Goal: Task Accomplishment & Management: Complete application form

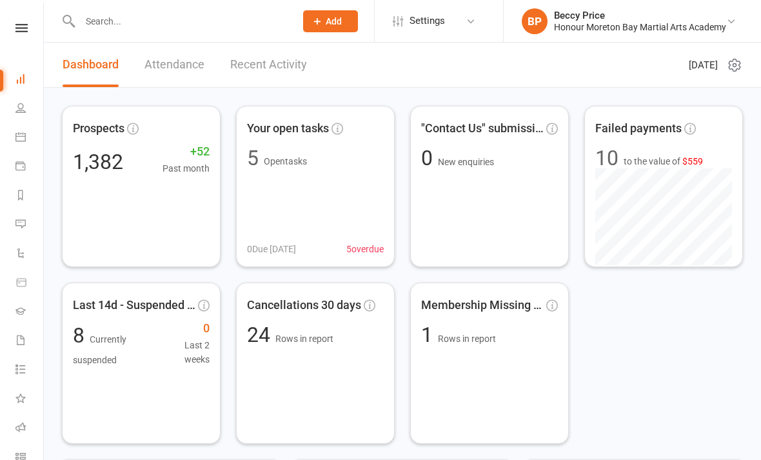
click at [254, 22] on input "text" at bounding box center [181, 21] width 210 height 18
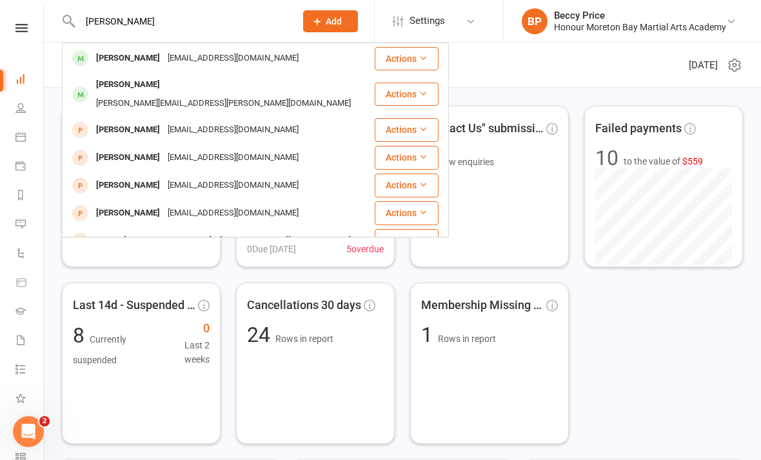
scroll to position [192, 0]
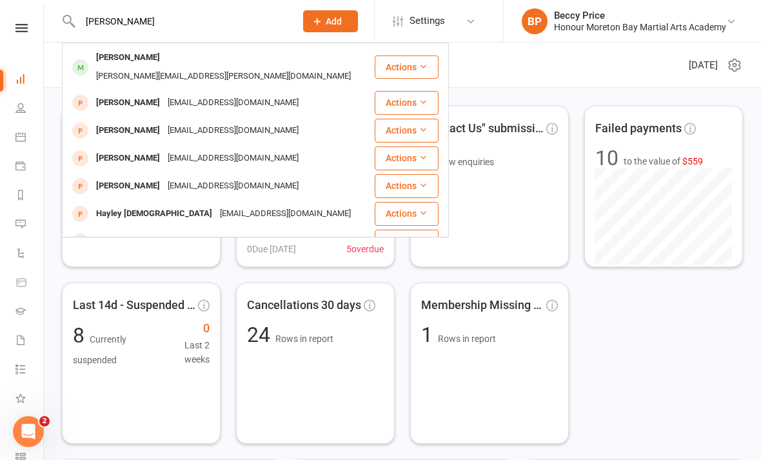
type input "[PERSON_NAME]"
click at [206, 94] on div "[EMAIL_ADDRESS][DOMAIN_NAME]" at bounding box center [233, 103] width 139 height 19
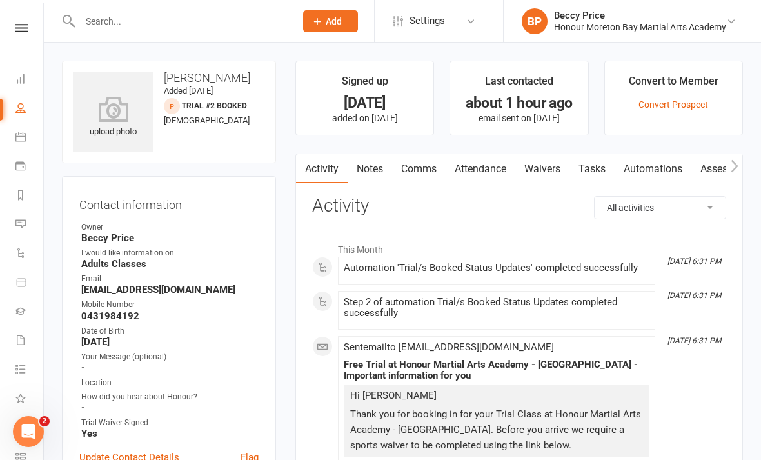
click at [554, 166] on link "Waivers" at bounding box center [542, 169] width 54 height 30
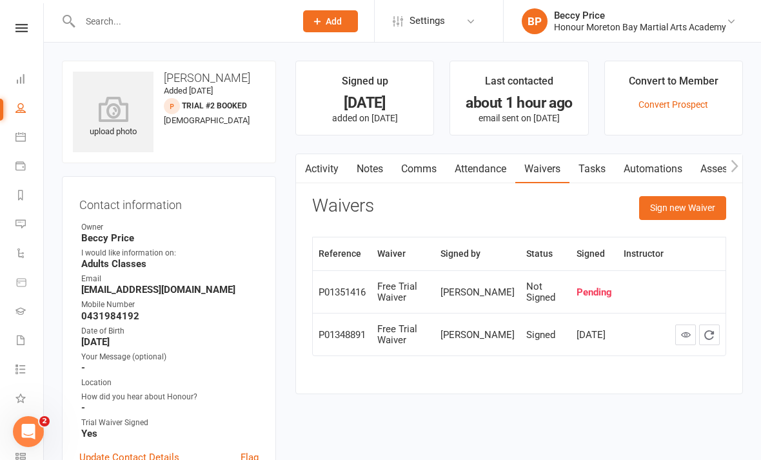
click at [690, 208] on button "Sign new Waiver" at bounding box center [682, 207] width 87 height 23
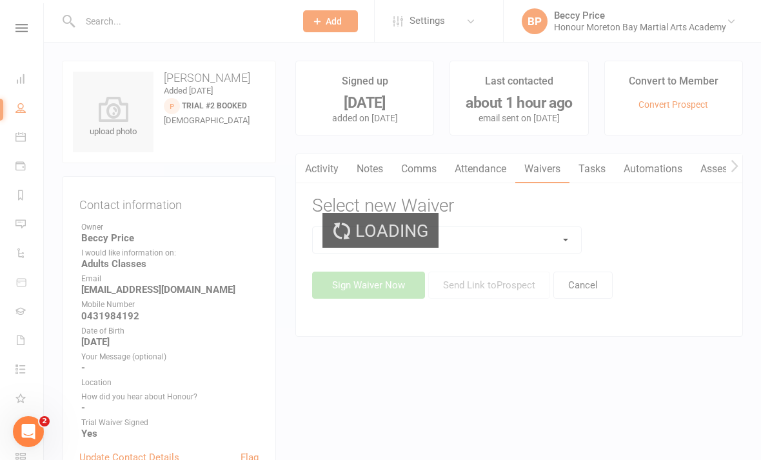
click at [511, 234] on select at bounding box center [447, 240] width 268 height 26
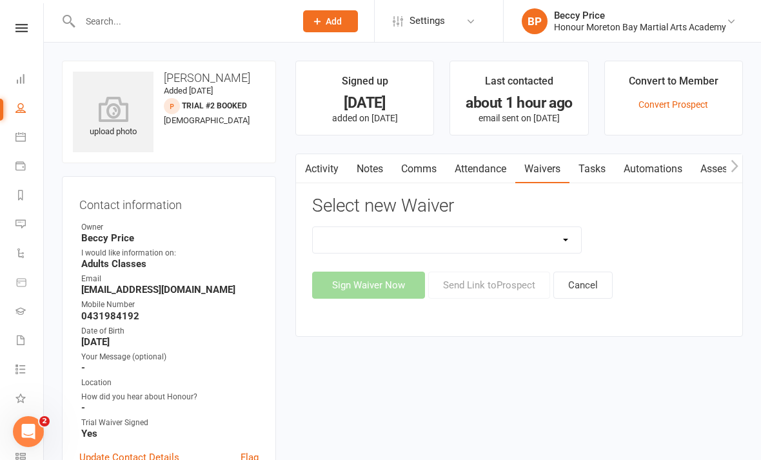
select select "4638"
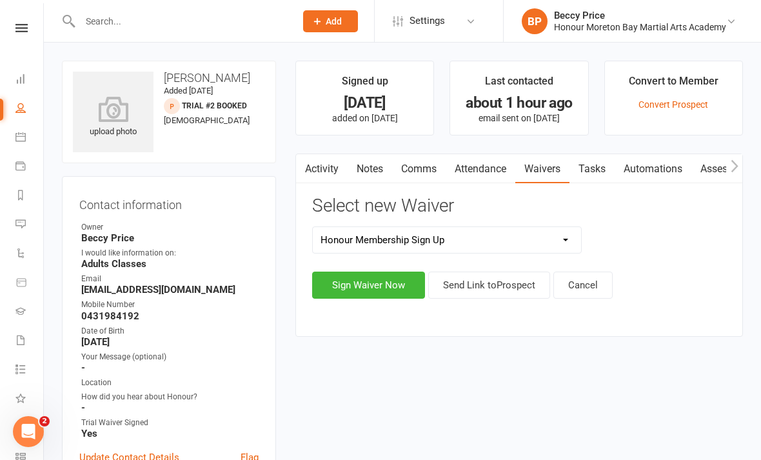
click at [390, 279] on button "Sign Waiver Now" at bounding box center [368, 285] width 113 height 27
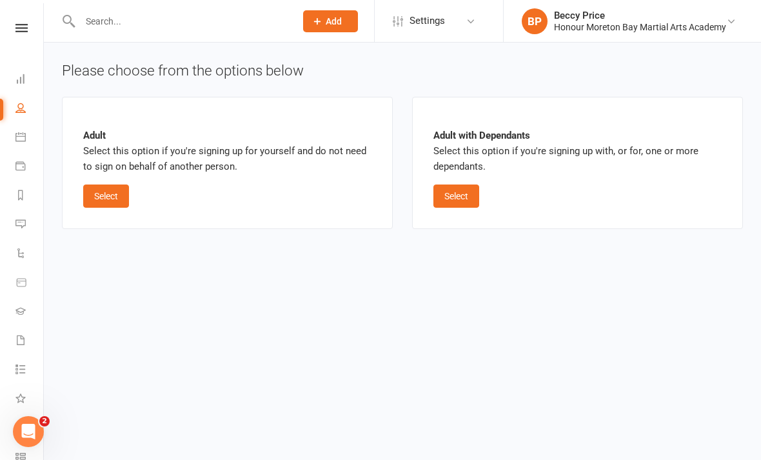
click at [109, 190] on button "Select" at bounding box center [106, 195] width 46 height 23
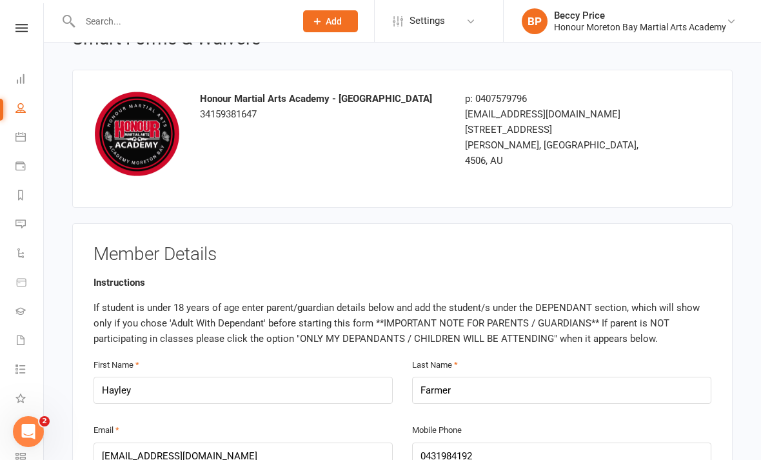
scroll to position [114, 0]
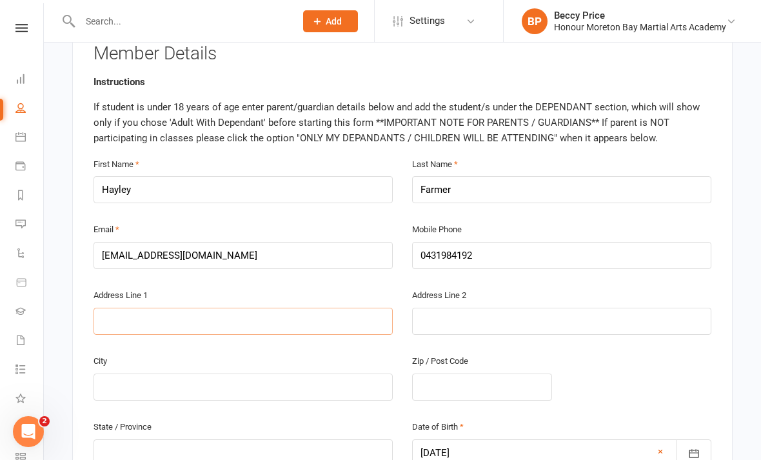
click at [165, 312] on input "text" at bounding box center [243, 321] width 299 height 27
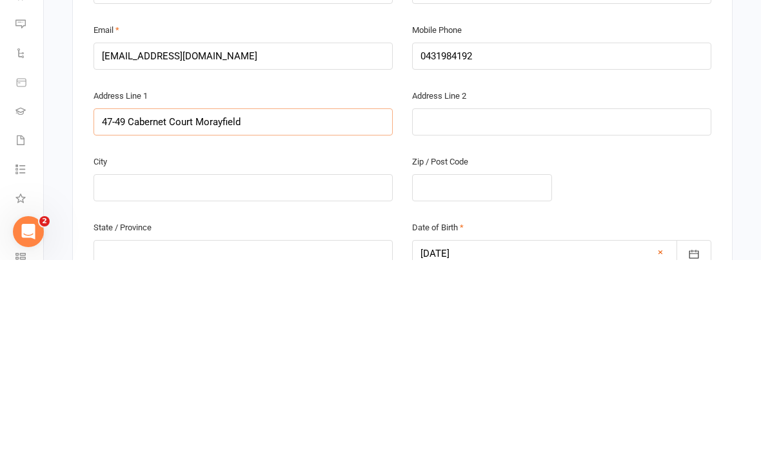
type input "47-49 Cabernet Court Morayfield"
click at [270, 374] on input "text" at bounding box center [243, 387] width 299 height 27
type input "[GEOGRAPHIC_DATA]"
click at [468, 374] on input "text" at bounding box center [482, 387] width 140 height 27
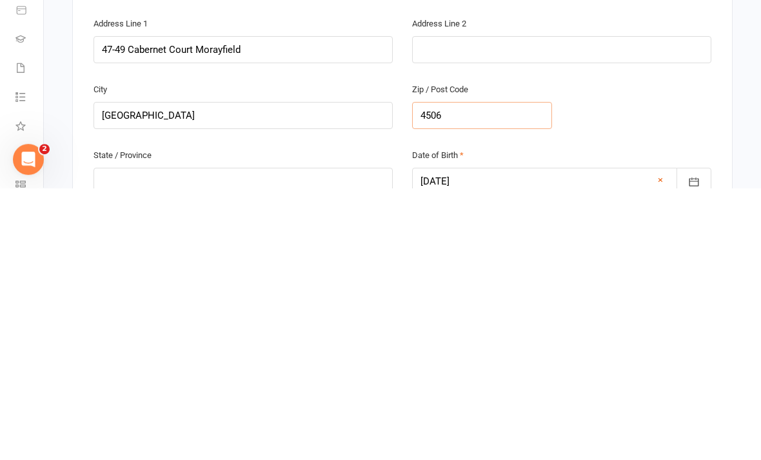
scroll to position [254, 0]
type input "4506"
click at [272, 439] on input "text" at bounding box center [243, 452] width 299 height 27
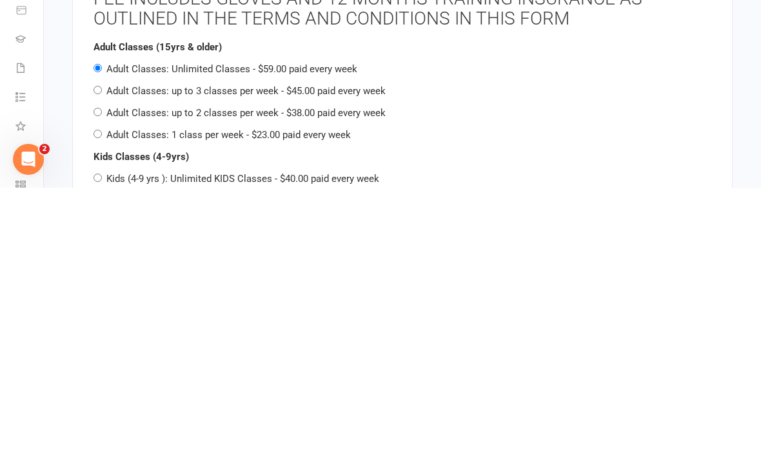
scroll to position [1357, 0]
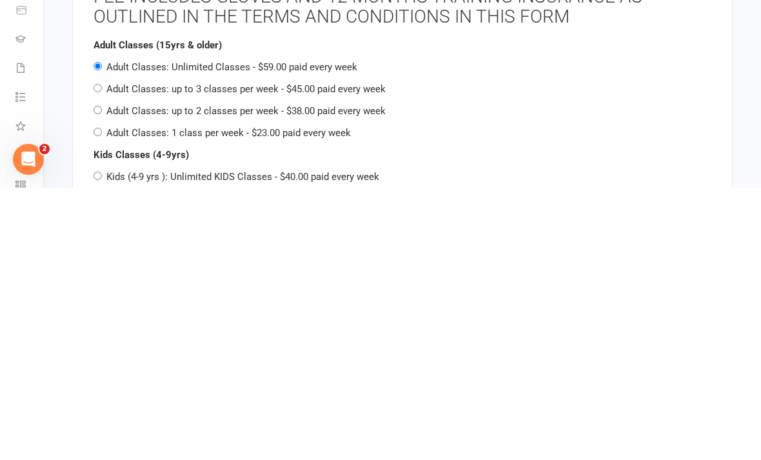
type input "QLD"
click at [98, 310] on div "Adult Classes (15yrs & older) Adult Classes: Unlimited Classes - $59.00 paid ev…" at bounding box center [403, 361] width 618 height 103
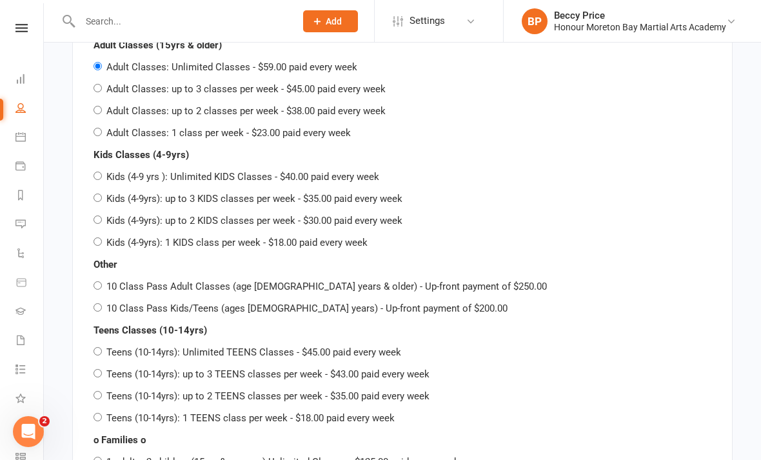
click at [99, 106] on input "Adult Classes: up to 2 classes per week - $38.00 paid every week" at bounding box center [98, 110] width 8 height 8
radio input "true"
radio input "false"
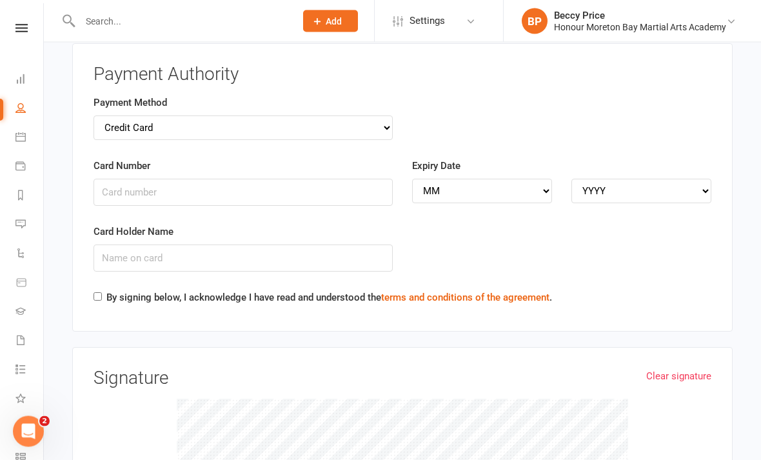
scroll to position [2498, 0]
click at [199, 179] on input "Card Number" at bounding box center [243, 192] width 299 height 27
type input "[CREDIT_CARD_NUMBER]"
click at [479, 180] on select "MM 01 02 03 04 05 06 07 08 09 10 11 12" at bounding box center [482, 192] width 140 height 25
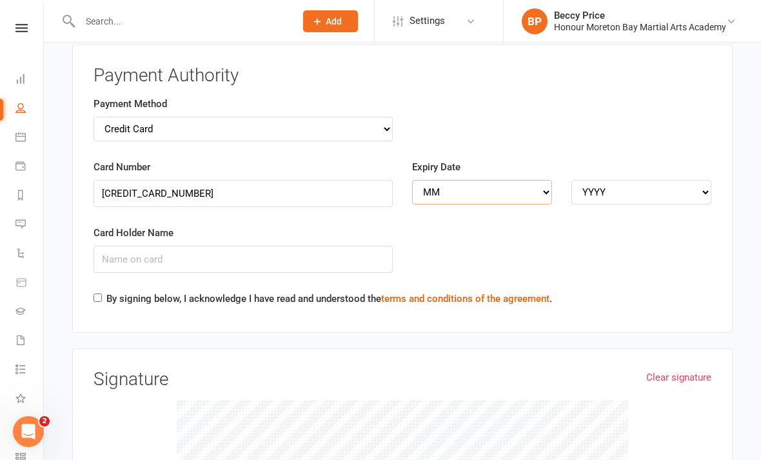
scroll to position [2498, 0]
select select "01"
click at [614, 179] on select "YYYY 2025 2026 2027 2028 2029 2030 2031 2032 2033 2034" at bounding box center [642, 191] width 140 height 25
select select "2028"
click at [217, 245] on input "Card Holder Name" at bounding box center [243, 258] width 299 height 27
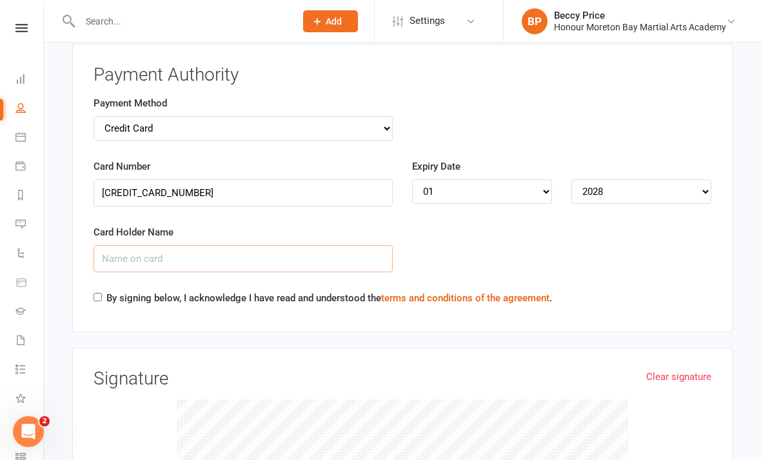
scroll to position [2498, 0]
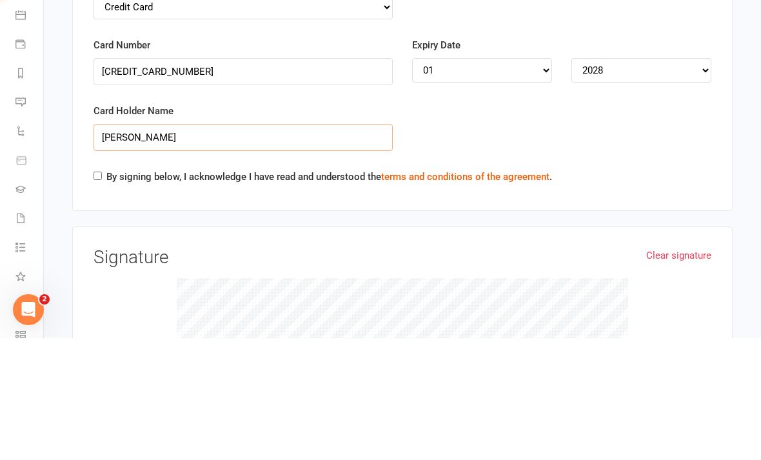
type input "[PERSON_NAME]"
click at [100, 294] on input "By signing below, I acknowledge I have read and understood the terms and condit…" at bounding box center [98, 298] width 8 height 8
checkbox input "true"
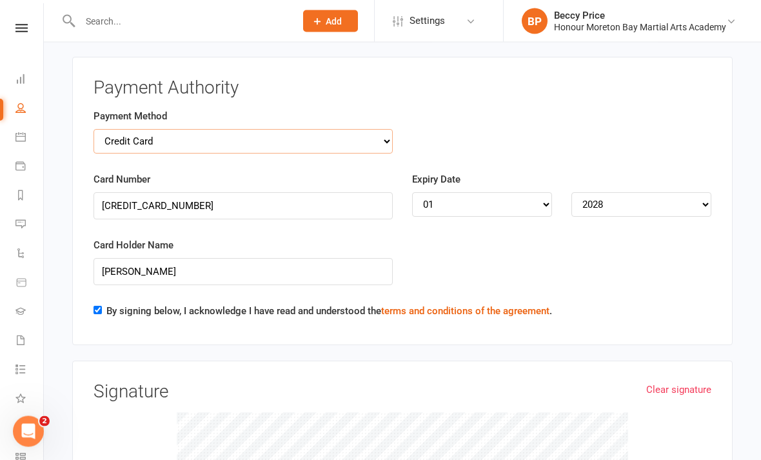
click at [368, 130] on select "Credit Card Bank Account" at bounding box center [243, 142] width 299 height 25
select select "bank_account"
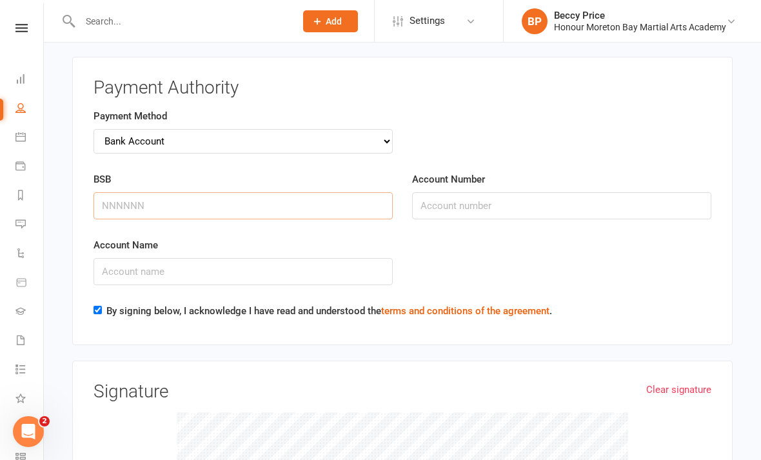
click at [299, 192] on input "BSB" at bounding box center [243, 205] width 299 height 27
type input "064467"
click at [466, 193] on input "Account Number" at bounding box center [561, 206] width 299 height 27
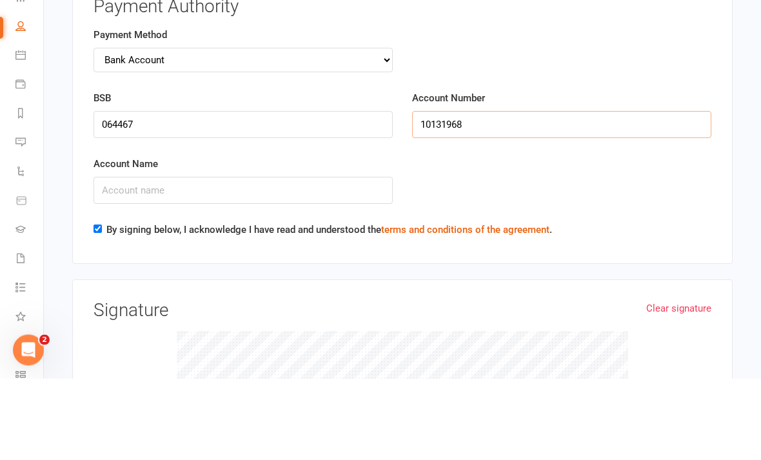
type input "10131968"
click at [361, 259] on input "Account Name" at bounding box center [243, 272] width 299 height 27
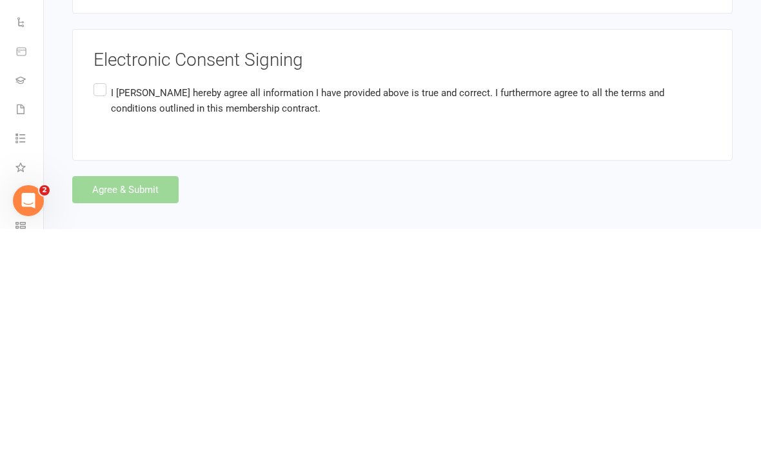
scroll to position [2879, 0]
type input "[PERSON_NAME]"
click at [103, 311] on label "I [PERSON_NAME] hereby agree all information I have provided above is true and …" at bounding box center [403, 331] width 618 height 41
click at [102, 311] on input "I [PERSON_NAME] hereby agree all information I have provided above is true and …" at bounding box center [98, 311] width 8 height 0
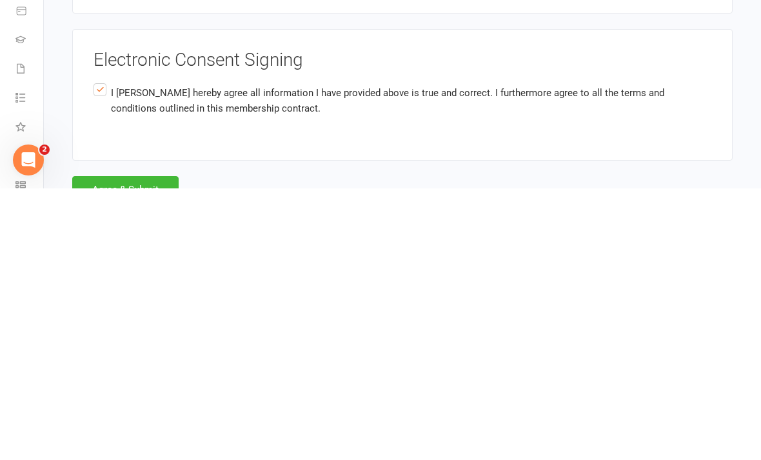
click at [137, 448] on button "Agree & Submit" at bounding box center [125, 461] width 106 height 27
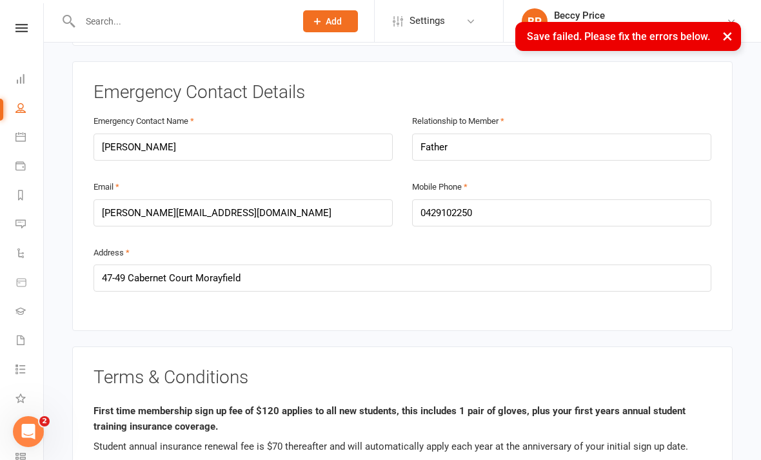
scroll to position [535, 0]
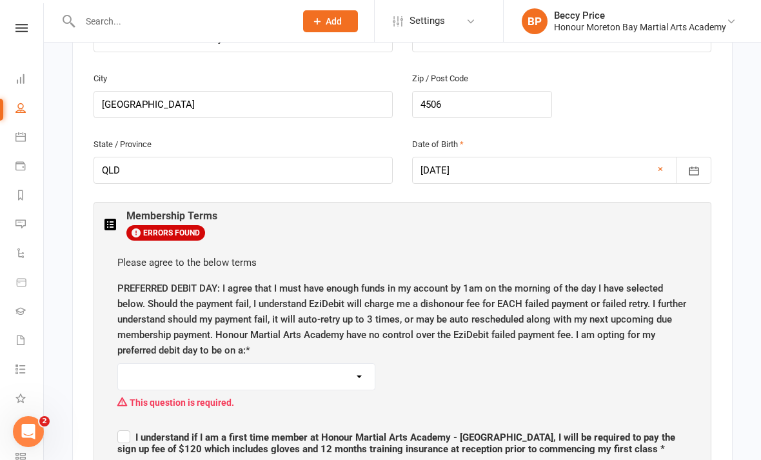
click at [368, 369] on select "[DATE] [DATE] [DATE] [DATE] [DATE]" at bounding box center [246, 377] width 257 height 26
select select "[DATE]"
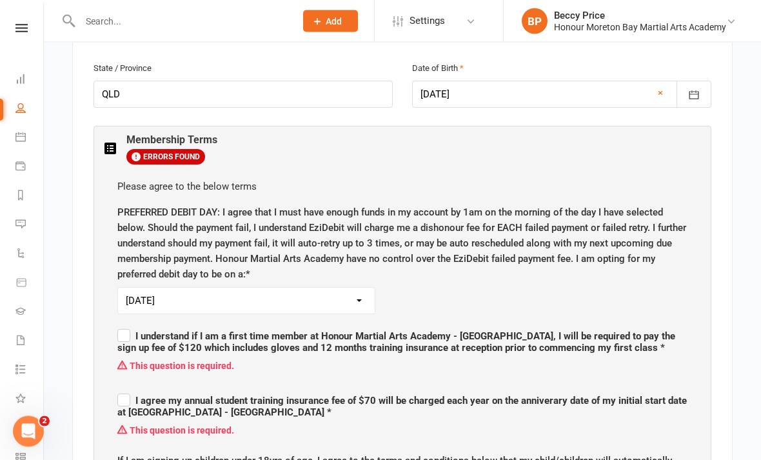
scroll to position [609, 0]
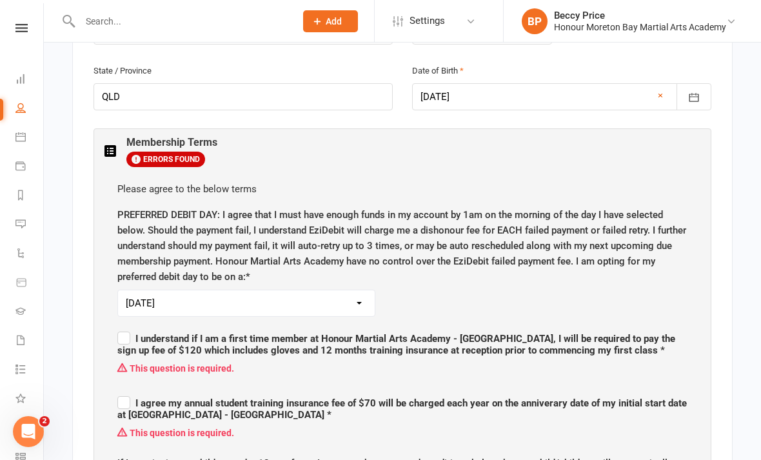
click at [121, 337] on span "I understand if I am a first time member at Honour Martial Arts Academy - [GEOG…" at bounding box center [396, 344] width 558 height 23
click at [121, 327] on input "I understand if I am a first time member at Honour Martial Arts Academy - [GEOG…" at bounding box center [402, 327] width 570 height 0
checkbox input "true"
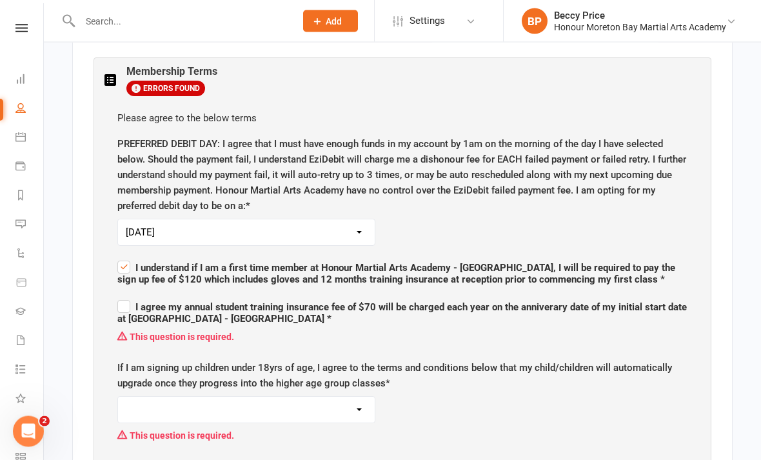
scroll to position [680, 0]
click at [126, 297] on label "I agree my annual student training insurance fee of $70 will be charged each ye…" at bounding box center [402, 310] width 570 height 27
click at [126, 295] on input "I agree my annual student training insurance fee of $70 will be charged each ye…" at bounding box center [402, 295] width 570 height 0
checkbox input "true"
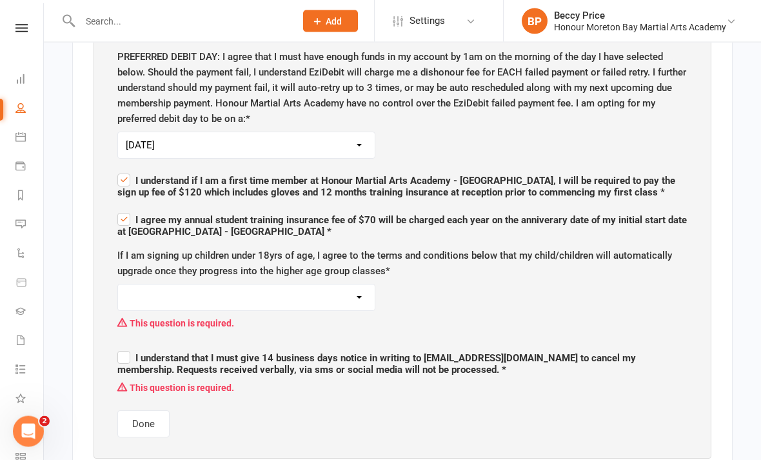
scroll to position [768, 0]
click at [359, 284] on select "I agree I am not signing up a child or children under 18 years of age" at bounding box center [246, 297] width 257 height 26
select select "I am not signing up a child or children under 18 years of age"
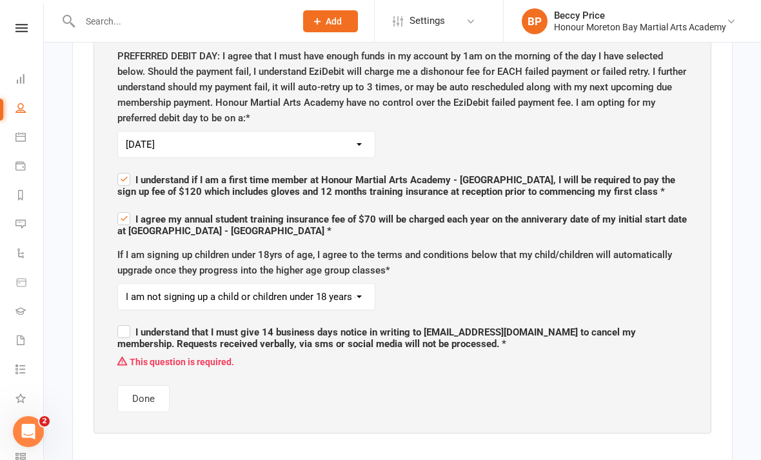
click at [123, 327] on label "I understand that I must give 14 business days notice in writing to [EMAIL_ADDR…" at bounding box center [402, 336] width 570 height 27
click at [123, 321] on input "I understand that I must give 14 business days notice in writing to [EMAIL_ADDR…" at bounding box center [402, 321] width 570 height 0
checkbox input "true"
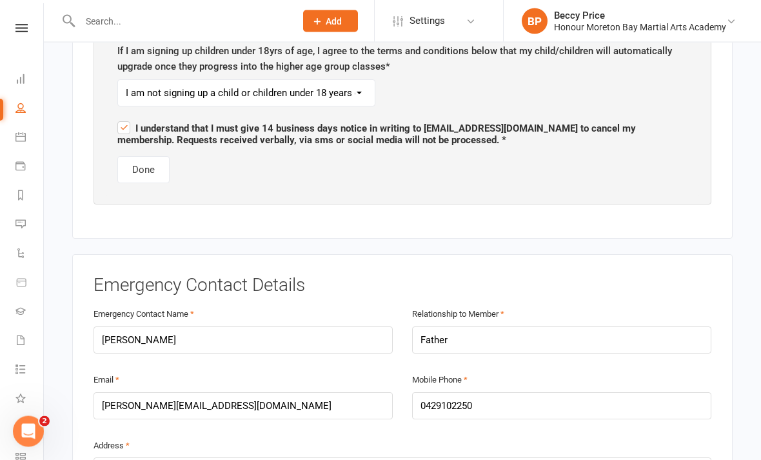
click at [132, 159] on button "Done" at bounding box center [143, 170] width 52 height 27
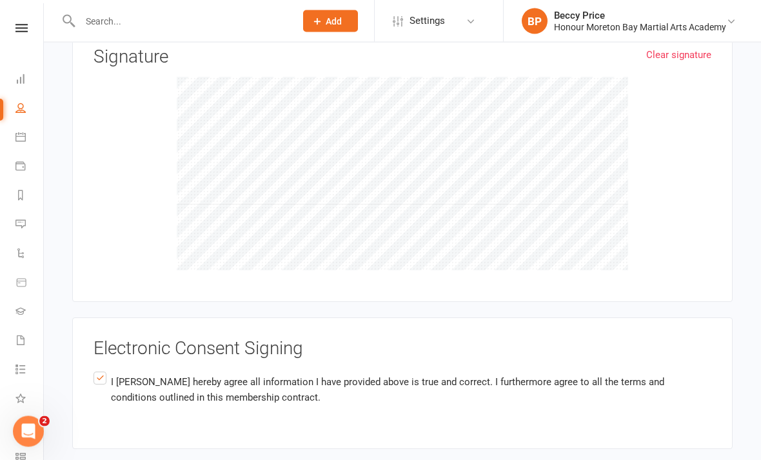
scroll to position [2838, 0]
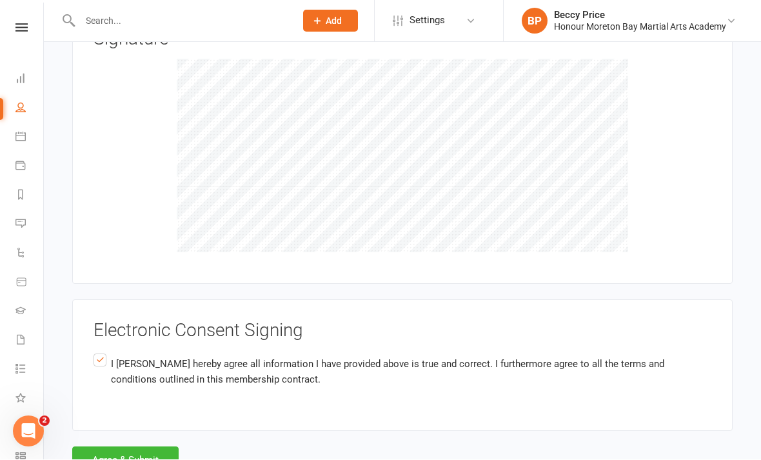
click at [126, 447] on button "Agree & Submit" at bounding box center [125, 460] width 106 height 27
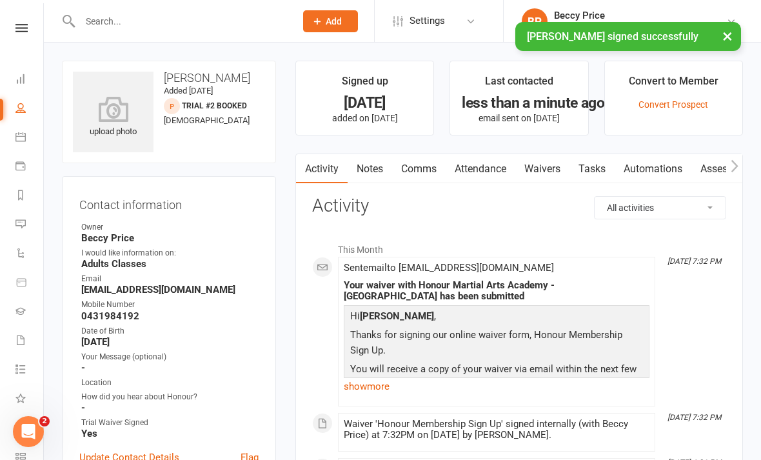
click at [204, 28] on input "text" at bounding box center [181, 21] width 210 height 18
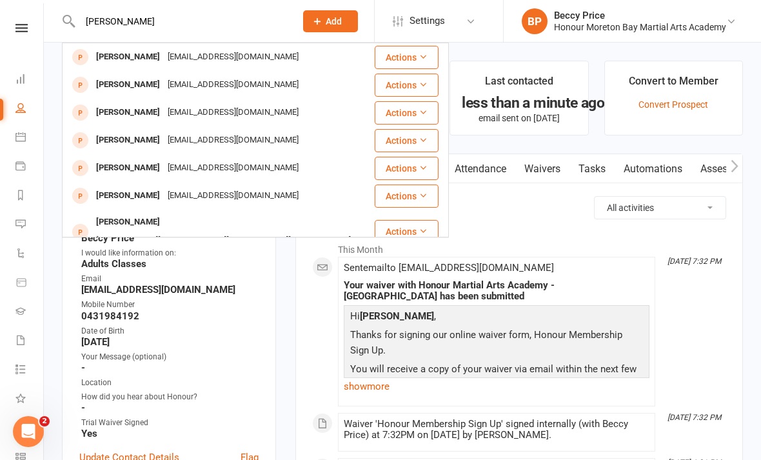
type input "[PERSON_NAME]"
click at [194, 123] on div "[PERSON_NAME] [EMAIL_ADDRESS][DOMAIN_NAME]" at bounding box center [218, 112] width 310 height 26
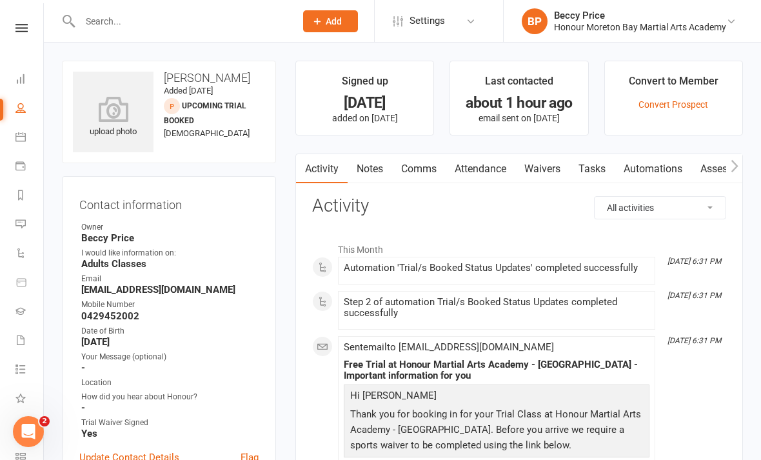
click at [545, 165] on link "Waivers" at bounding box center [542, 169] width 54 height 30
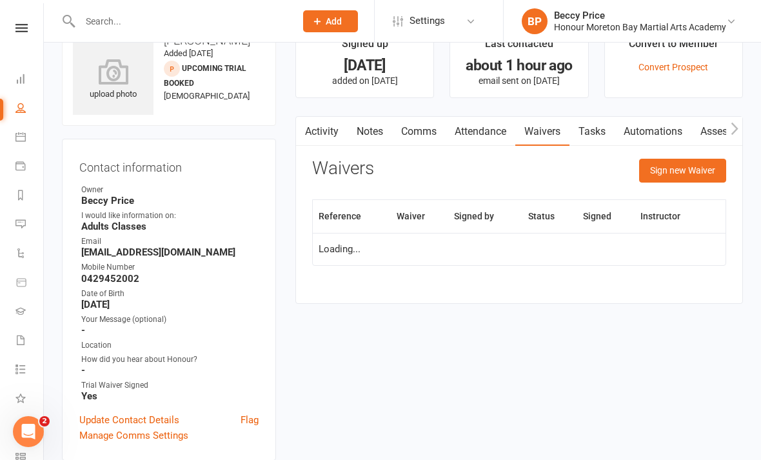
scroll to position [41, 0]
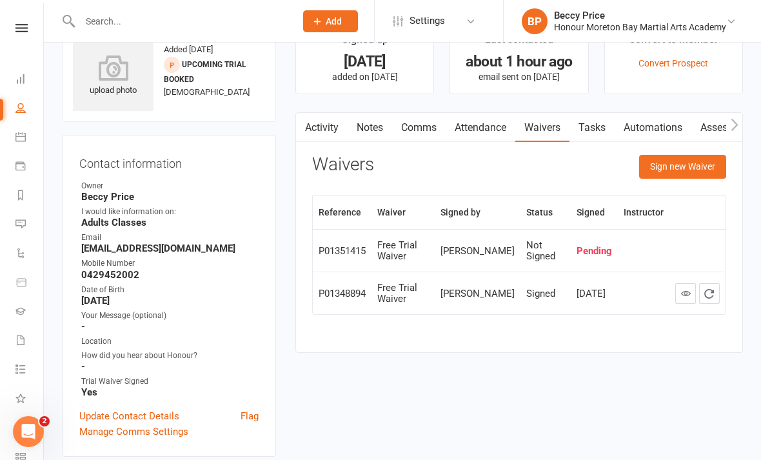
click at [690, 164] on button "Sign new Waiver" at bounding box center [682, 166] width 87 height 23
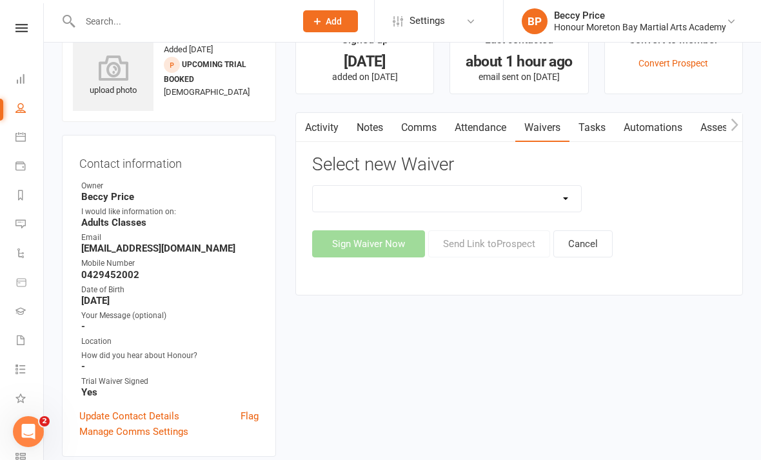
click at [513, 181] on div "Select new Waiver 50% OFF - Membership Activation Form 6 Weeks to Empowered 6 W…" at bounding box center [519, 206] width 414 height 103
click at [544, 199] on select "50% OFF - Membership Activation Form 6 Weeks to Empowered 6 Weeks to Empowered …" at bounding box center [447, 199] width 268 height 26
select select "4638"
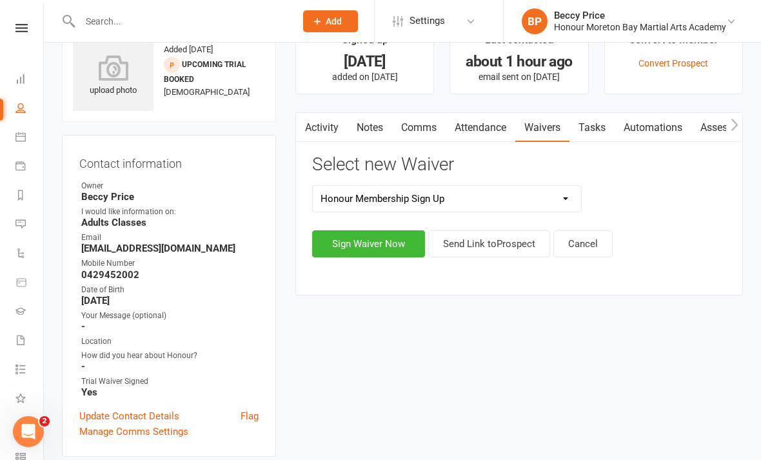
click at [385, 241] on button "Sign Waiver Now" at bounding box center [368, 243] width 113 height 27
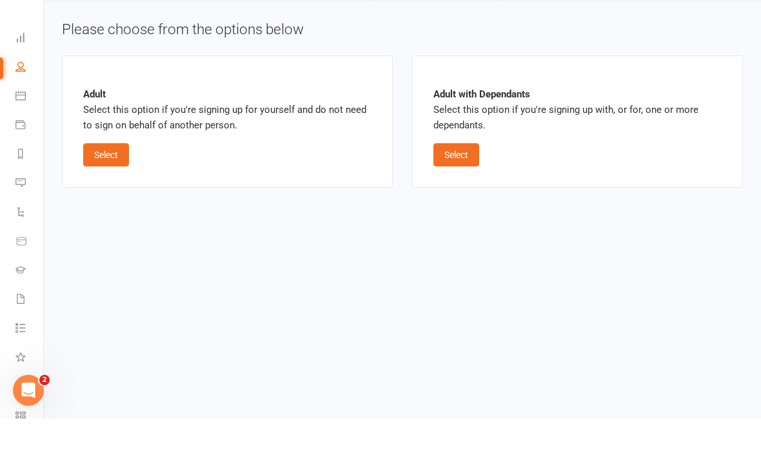
click at [117, 184] on button "Select" at bounding box center [106, 195] width 46 height 23
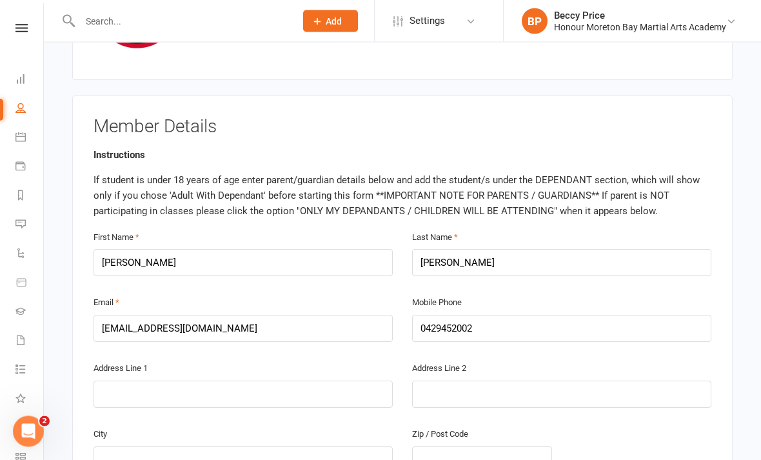
scroll to position [179, 0]
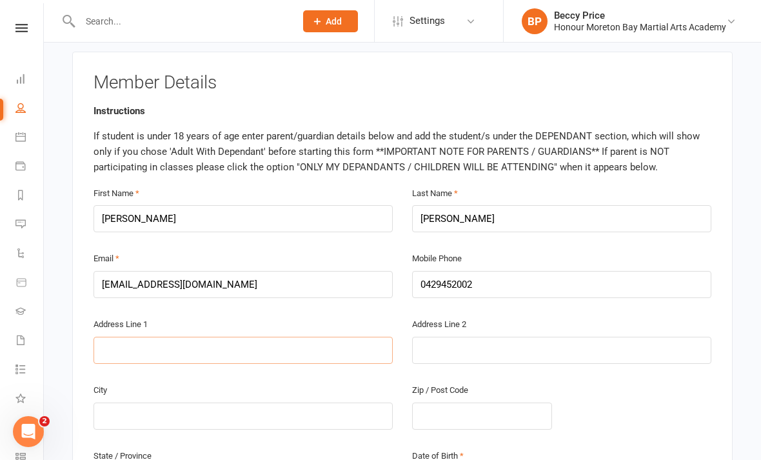
click at [275, 349] on input "text" at bounding box center [243, 350] width 299 height 27
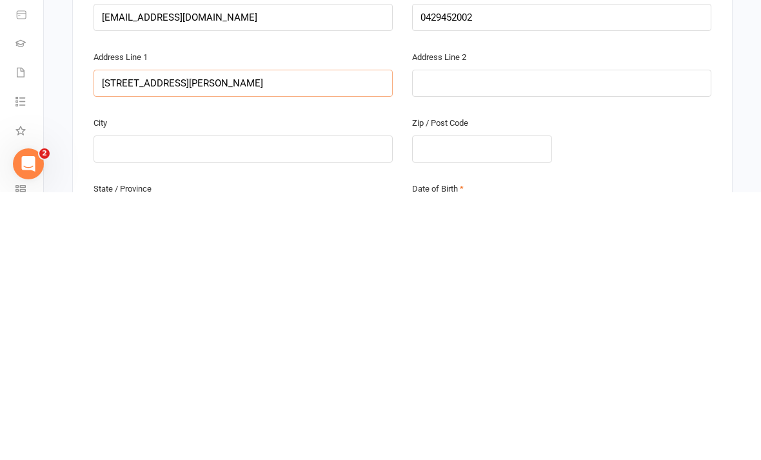
type input "[STREET_ADDRESS][PERSON_NAME]"
click at [328, 403] on input "text" at bounding box center [243, 416] width 299 height 27
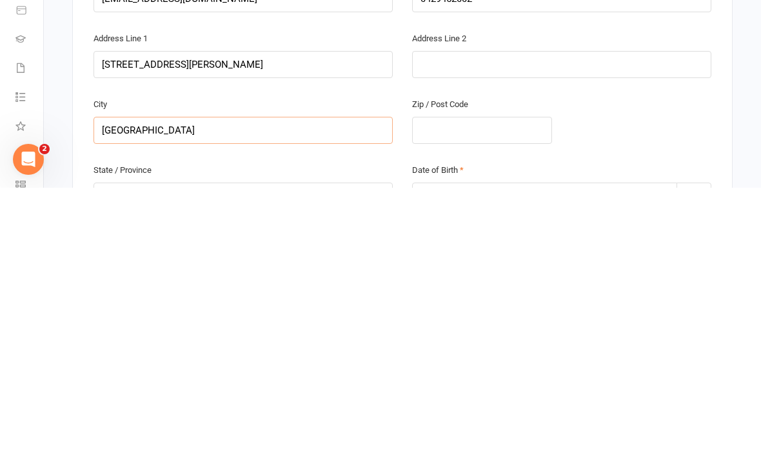
scroll to position [261, 0]
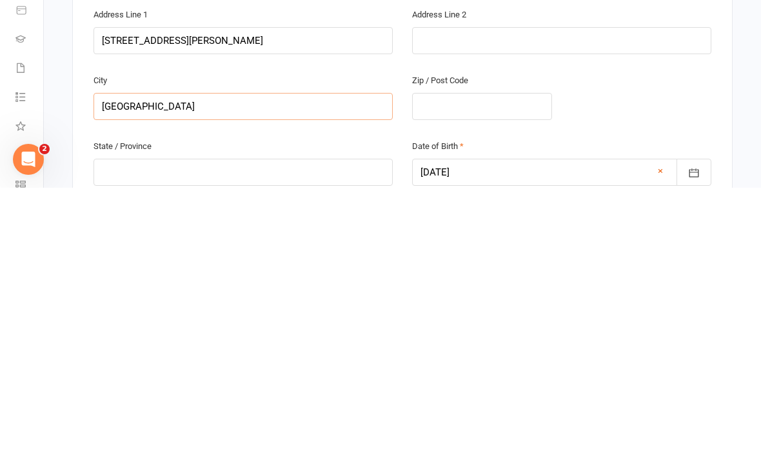
type input "[GEOGRAPHIC_DATA]"
click at [284, 431] on input "text" at bounding box center [243, 444] width 299 height 27
type input "4"
type input "Qld"
click at [477, 365] on input "text" at bounding box center [482, 378] width 140 height 27
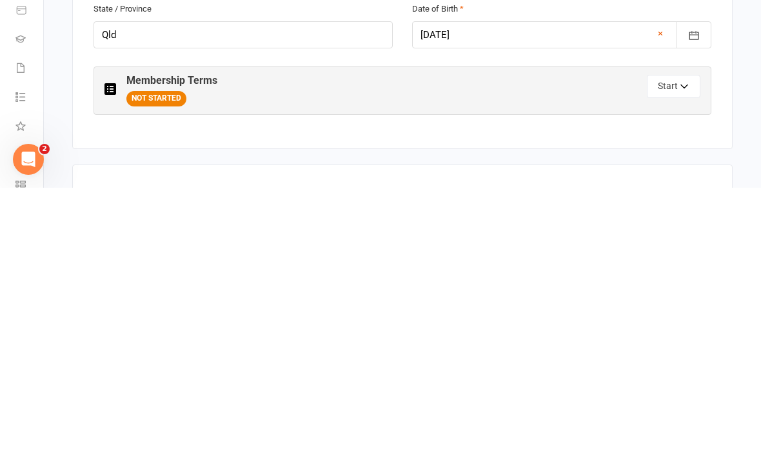
scroll to position [399, 0]
type input "4506"
click at [671, 346] on button "Start" at bounding box center [674, 357] width 54 height 23
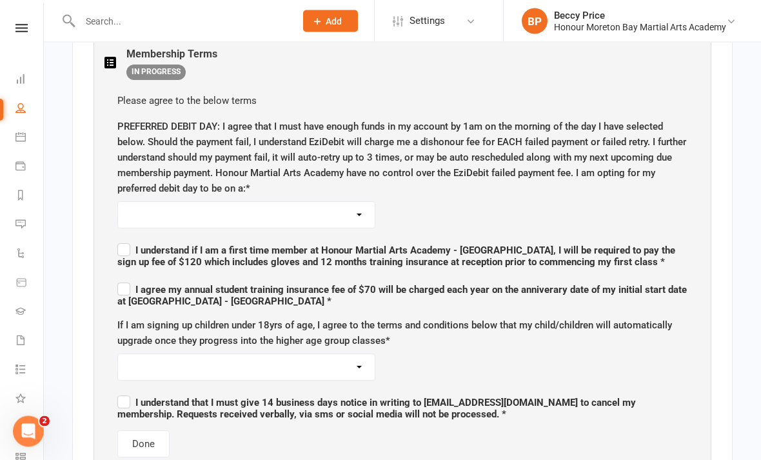
scroll to position [732, 0]
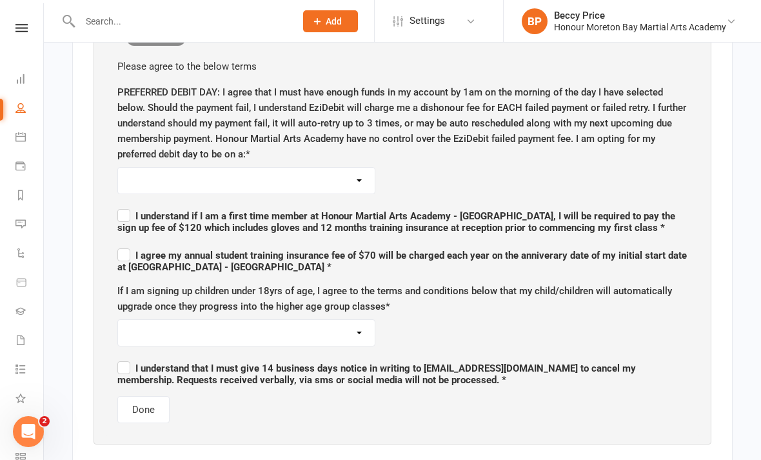
click at [348, 171] on select "[DATE] [DATE] [DATE] [DATE] [DATE]" at bounding box center [246, 181] width 257 height 26
select select "[DATE]"
click at [130, 206] on label "I understand if I am a first time member at Honour Martial Arts Academy - [GEOG…" at bounding box center [402, 219] width 570 height 27
click at [130, 204] on input "I understand if I am a first time member at Honour Martial Arts Academy - [GEOG…" at bounding box center [402, 204] width 570 height 0
checkbox input "true"
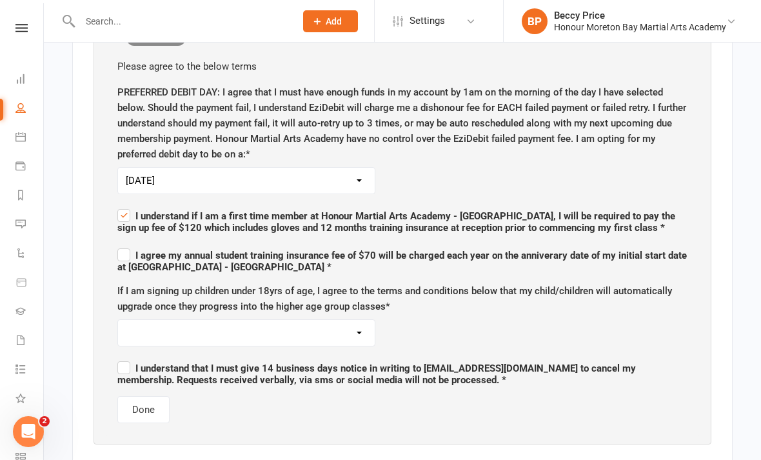
click at [130, 255] on span "I agree my annual student training insurance fee of $70 will be charged each ye…" at bounding box center [402, 261] width 570 height 23
click at [130, 244] on input "I agree my annual student training insurance fee of $70 will be charged each ye…" at bounding box center [402, 244] width 570 height 0
checkbox input "true"
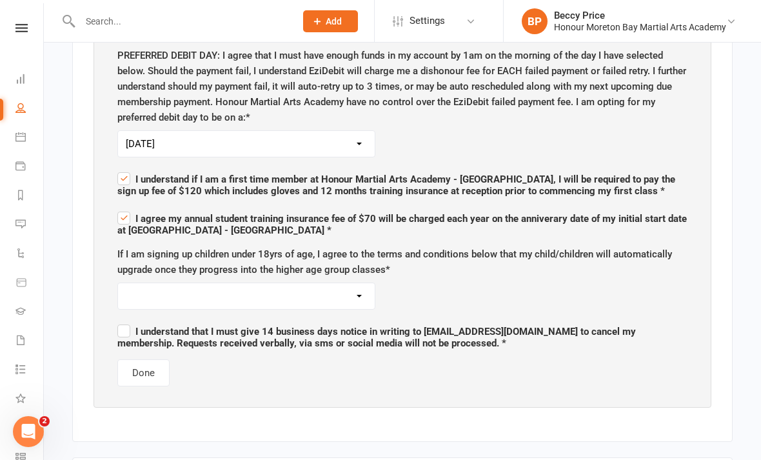
scroll to position [770, 0]
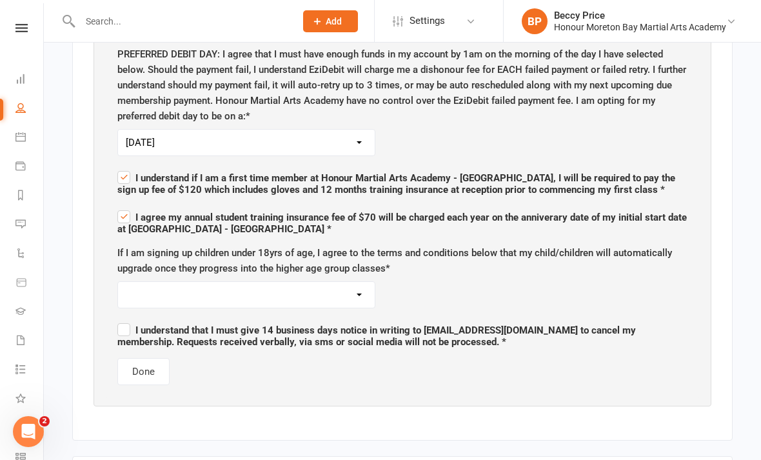
click at [249, 287] on select "I agree I am not signing up a child or children under 18 years of age" at bounding box center [246, 295] width 257 height 26
select select "I agree"
click at [130, 321] on label "I understand that I must give 14 business days notice in writing to [EMAIL_ADDR…" at bounding box center [402, 334] width 570 height 27
click at [130, 319] on input "I understand that I must give 14 business days notice in writing to [EMAIL_ADDR…" at bounding box center [402, 319] width 570 height 0
checkbox input "true"
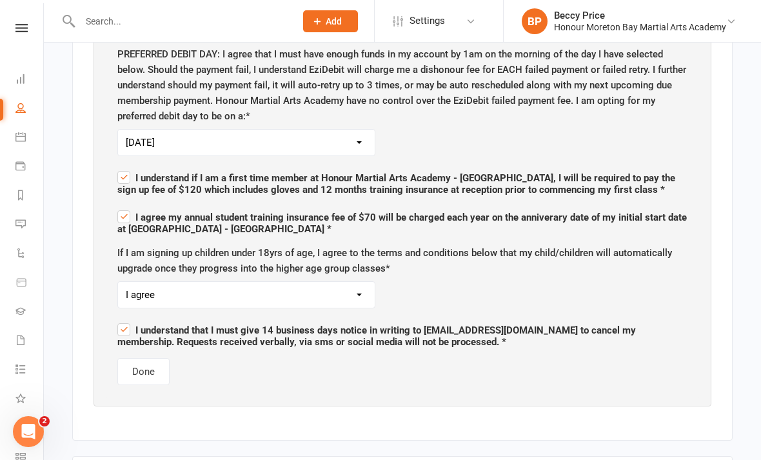
click at [150, 361] on button "Done" at bounding box center [143, 371] width 52 height 27
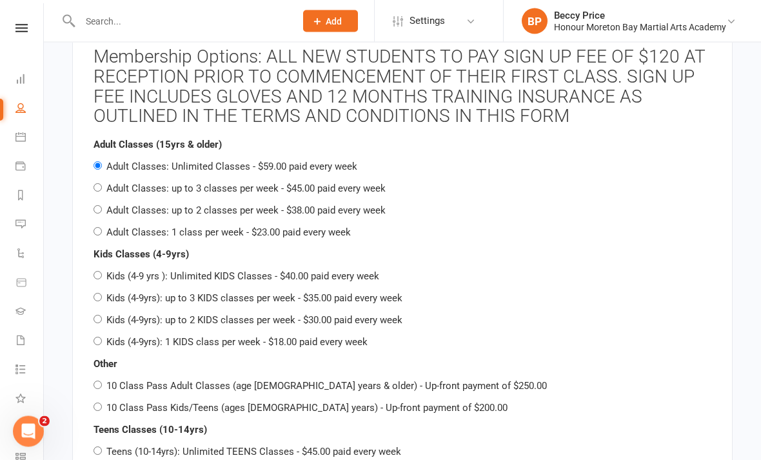
scroll to position [1531, 0]
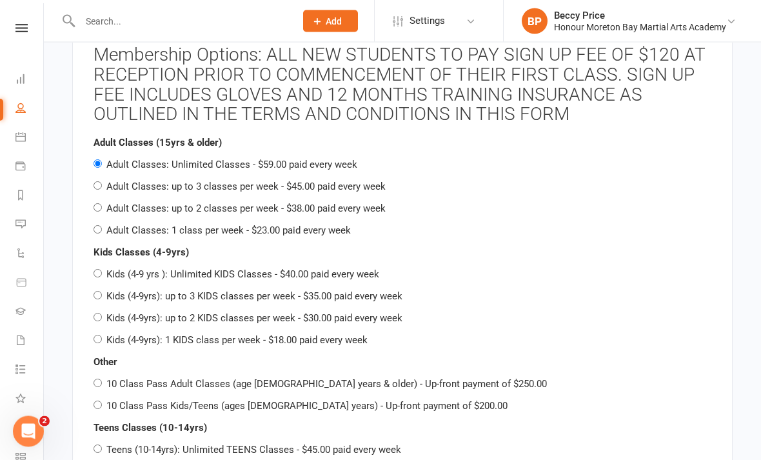
click at [150, 203] on label "Adult Classes: up to 2 classes per week - $38.00 paid every week" at bounding box center [245, 209] width 279 height 12
click at [102, 204] on input "Adult Classes: up to 2 classes per week - $38.00 paid every week" at bounding box center [98, 208] width 8 height 8
radio input "true"
radio input "false"
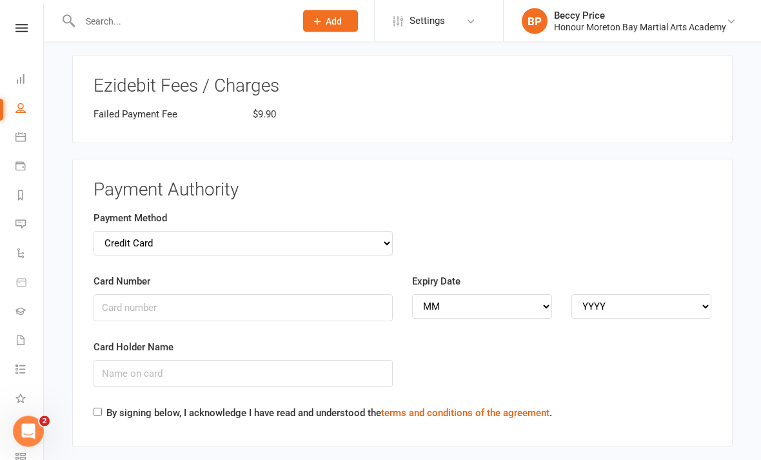
scroll to position [2389, 0]
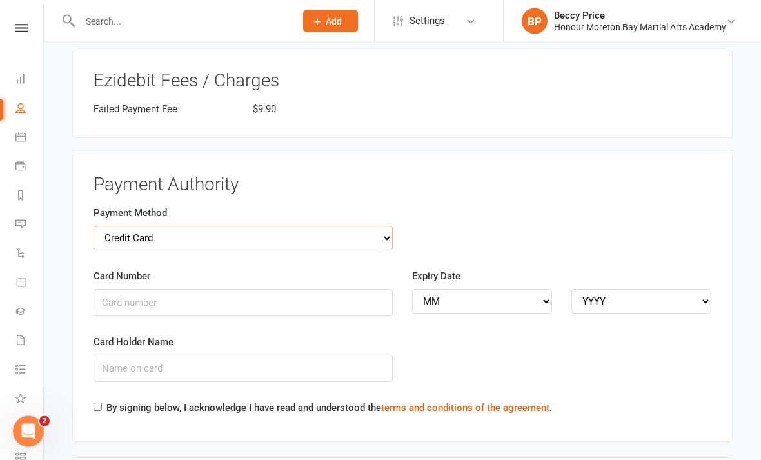
click at [382, 226] on select "Credit Card Bank Account" at bounding box center [243, 238] width 299 height 25
select select "bank_account"
click at [294, 289] on input "BSB" at bounding box center [243, 302] width 299 height 27
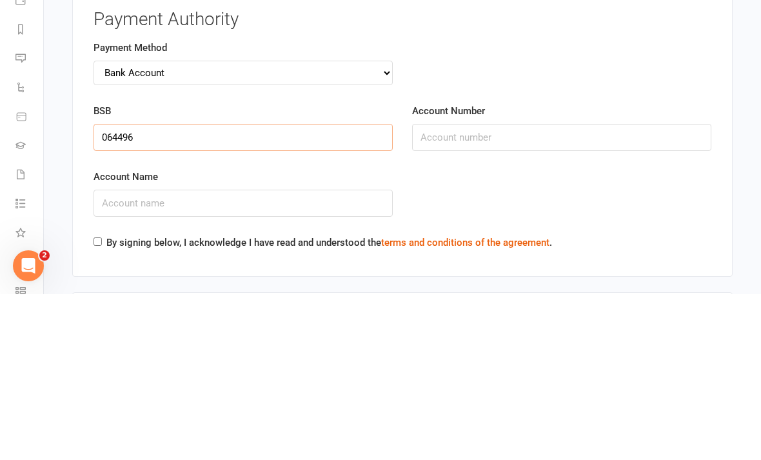
type input "064496"
click at [493, 290] on input "Account Number" at bounding box center [561, 303] width 299 height 27
type input "19084893"
click at [290, 355] on input "Account Name" at bounding box center [243, 368] width 299 height 27
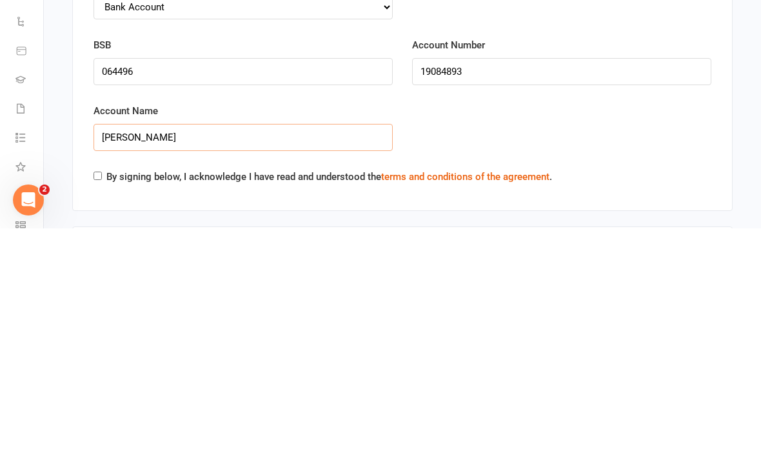
type input "[PERSON_NAME]"
click at [92, 160] on div "Payment Authority Payment Method Credit Card Bank Account BSB [FINANCIAL_ID] Ac…" at bounding box center [402, 298] width 661 height 288
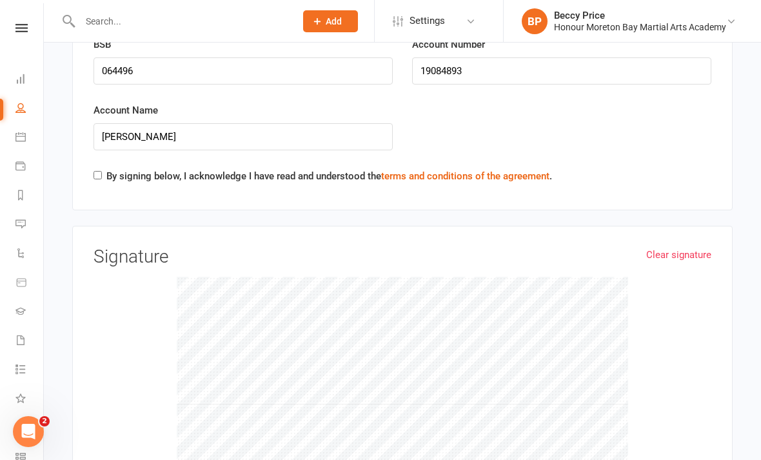
click at [95, 171] on input "By signing below, I acknowledge I have read and understood the terms and condit…" at bounding box center [98, 175] width 8 height 8
checkbox input "true"
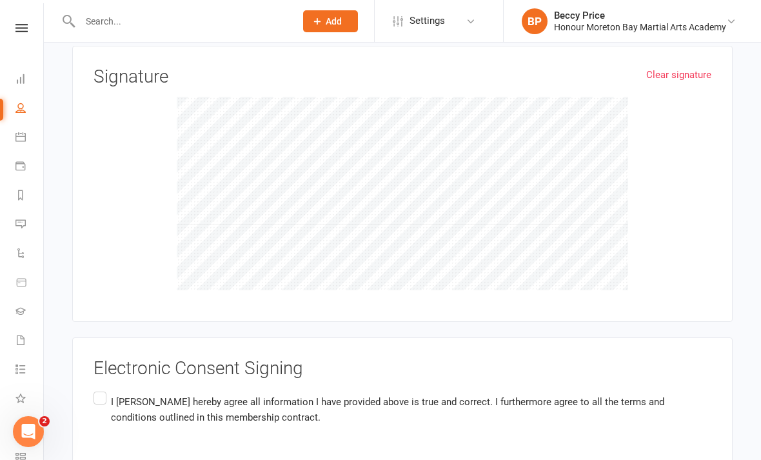
scroll to position [2838, 0]
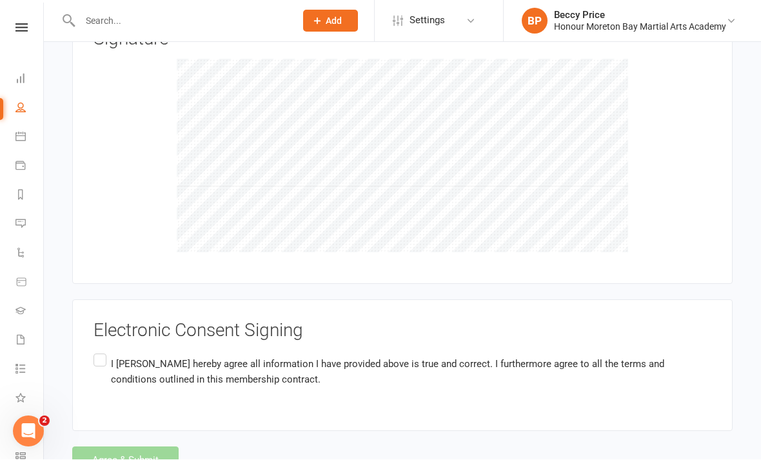
click at [105, 352] on label "I [PERSON_NAME] hereby agree all information I have provided above is true and …" at bounding box center [403, 372] width 618 height 41
click at [102, 352] on input "I [PERSON_NAME] hereby agree all information I have provided above is true and …" at bounding box center [98, 352] width 8 height 0
click at [135, 447] on button "Agree & Submit" at bounding box center [125, 460] width 106 height 27
